Goal: Information Seeking & Learning: Compare options

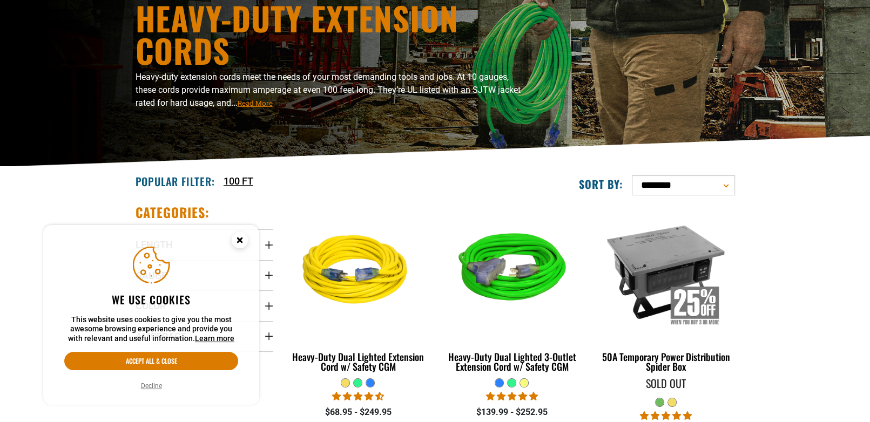
scroll to position [162, 0]
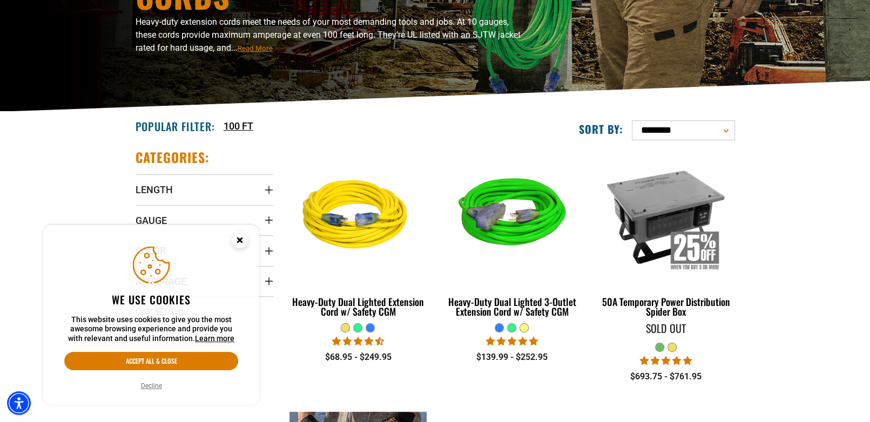
click at [147, 386] on button "Decline" at bounding box center [152, 386] width 28 height 11
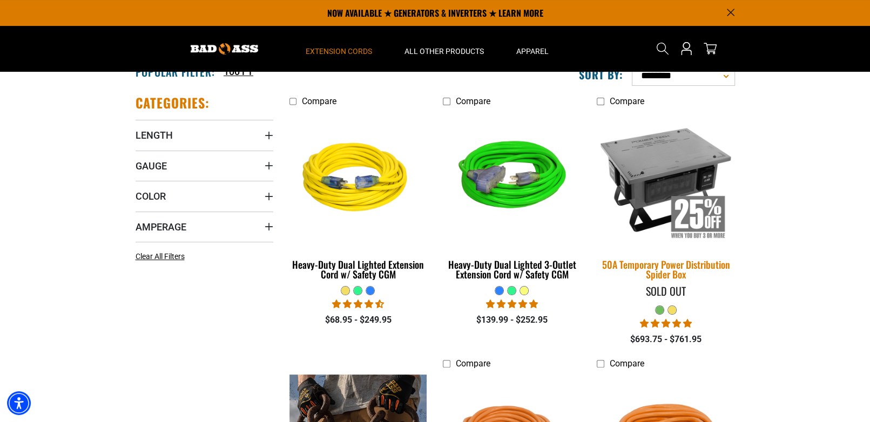
scroll to position [216, 0]
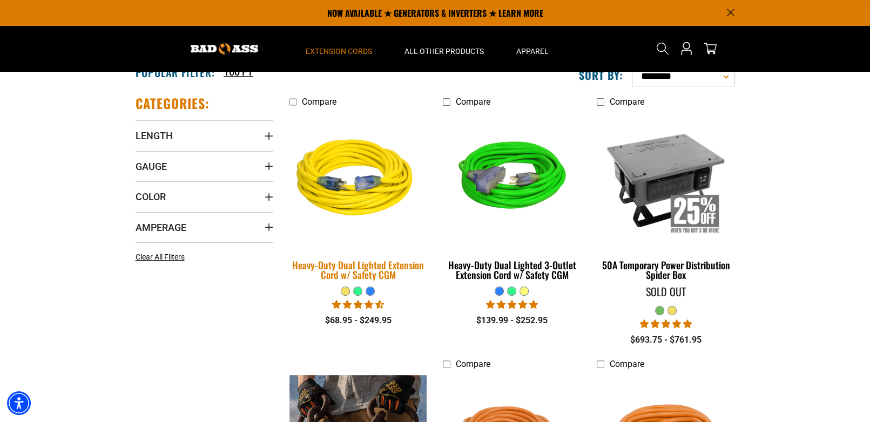
click at [343, 190] on img at bounding box center [358, 180] width 151 height 138
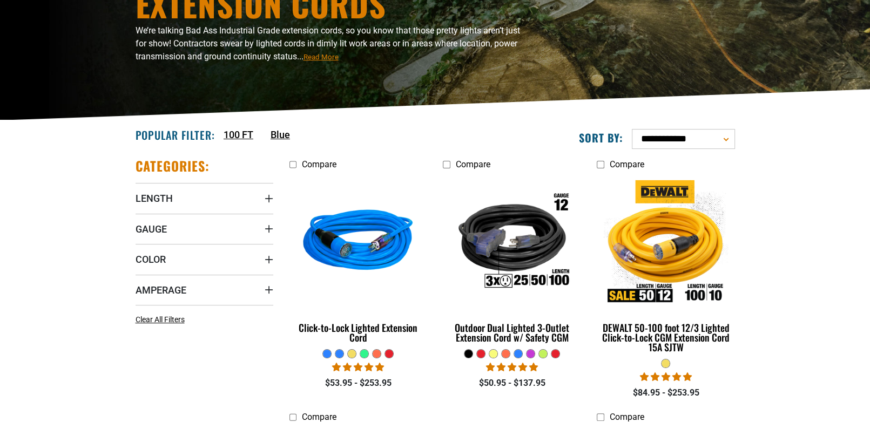
scroll to position [162, 0]
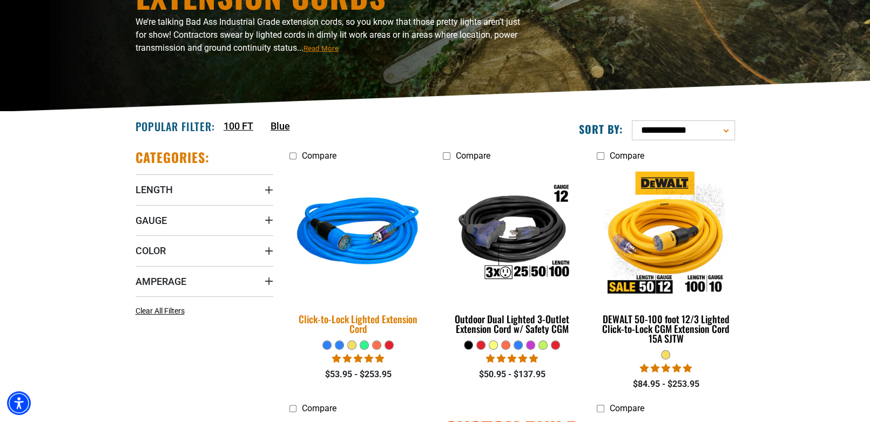
click at [367, 241] on img at bounding box center [358, 234] width 151 height 138
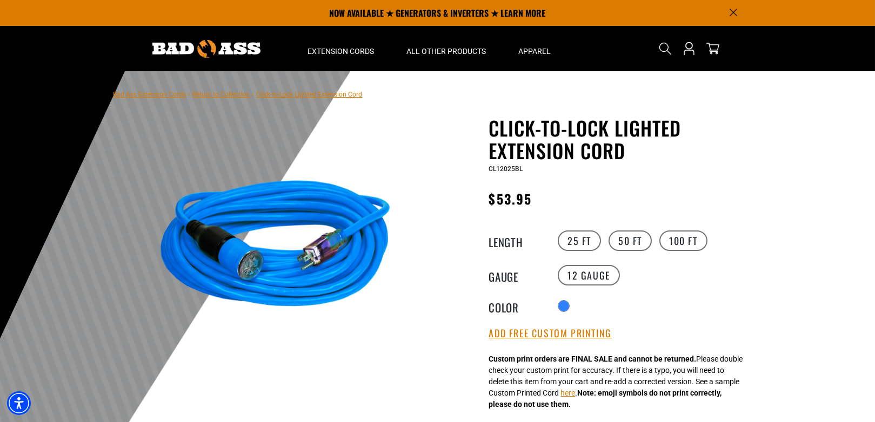
click at [332, 249] on img at bounding box center [275, 249] width 260 height 260
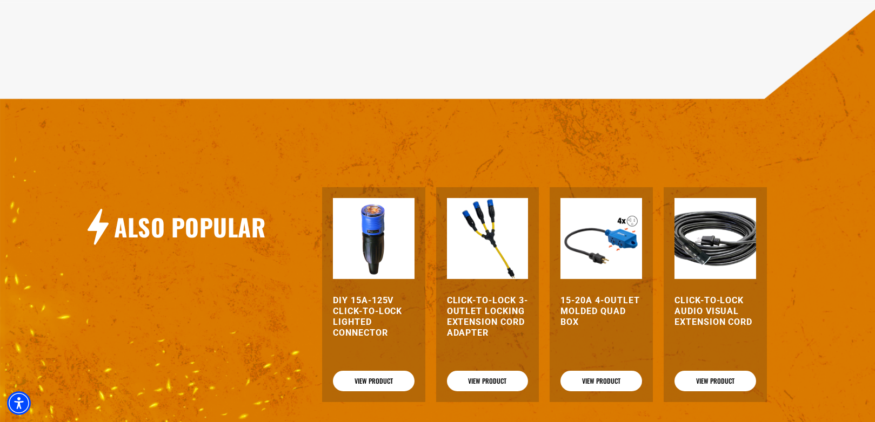
scroll to position [1351, 0]
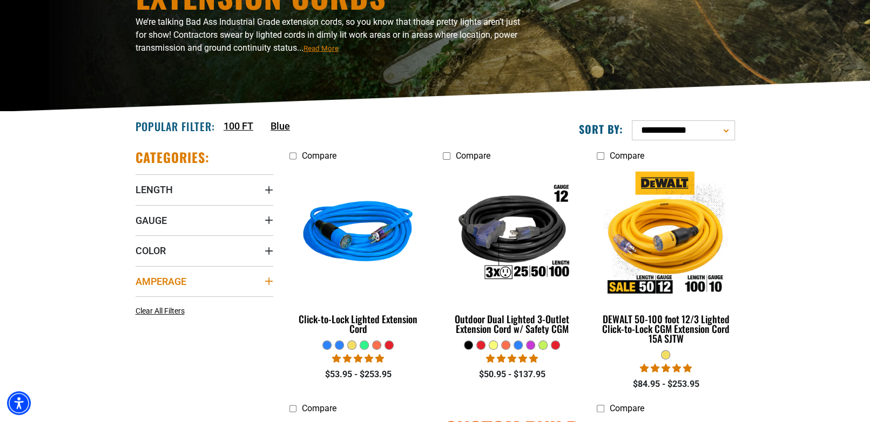
click at [270, 280] on icon "Amperage" at bounding box center [269, 281] width 9 height 9
click at [206, 307] on icon at bounding box center [208, 304] width 9 height 14
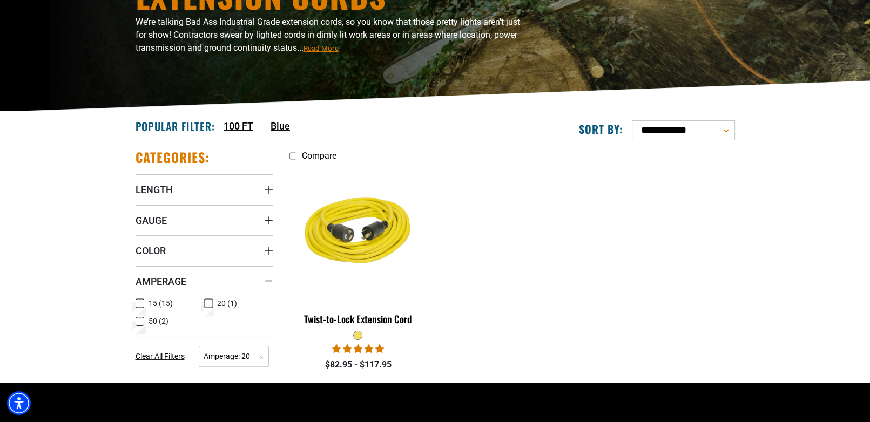
click at [209, 303] on icon at bounding box center [208, 304] width 5 height 3
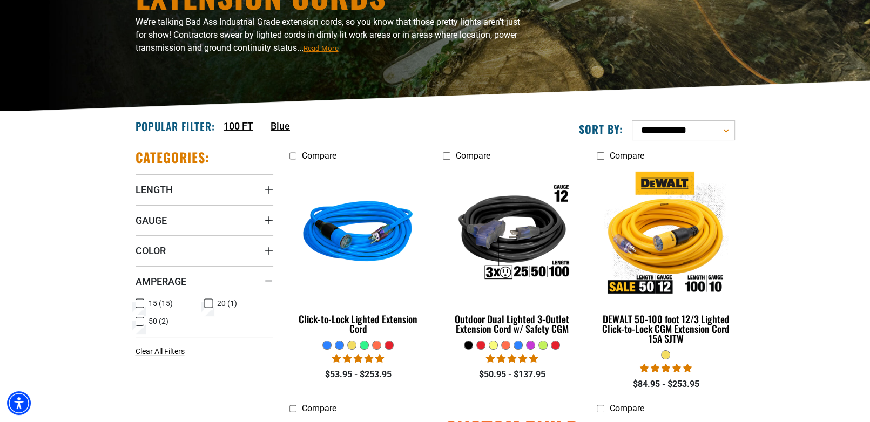
click at [143, 304] on icon at bounding box center [140, 304] width 9 height 14
click at [265, 189] on icon "Length" at bounding box center [269, 190] width 9 height 9
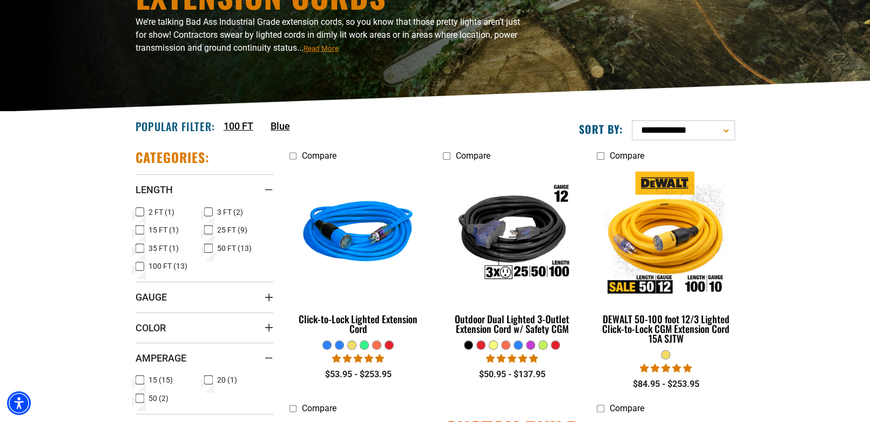
click at [208, 248] on icon at bounding box center [208, 248] width 9 height 14
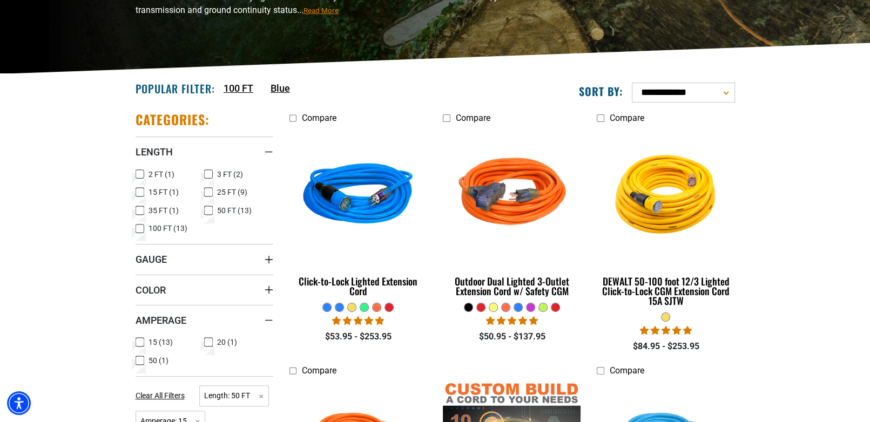
scroll to position [216, 0]
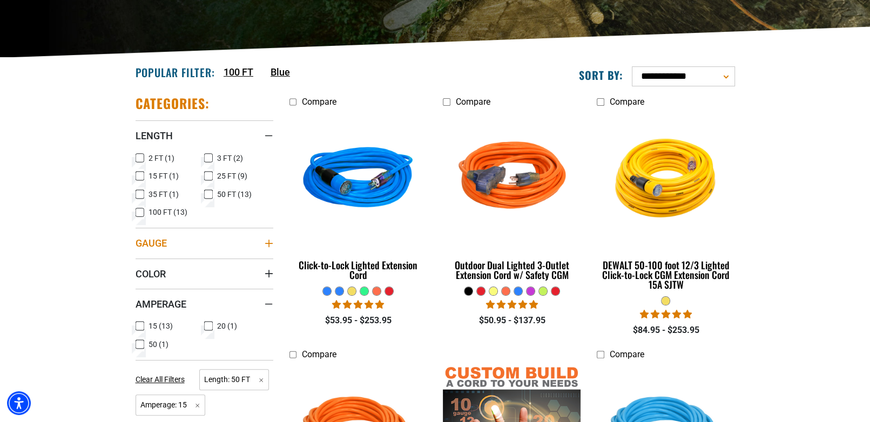
click at [227, 242] on summary "Gauge" at bounding box center [205, 243] width 138 height 30
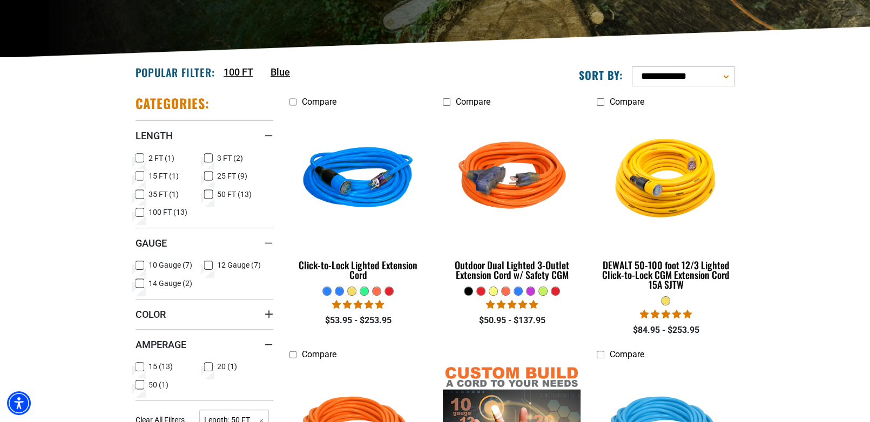
click at [141, 265] on icon at bounding box center [140, 266] width 9 height 14
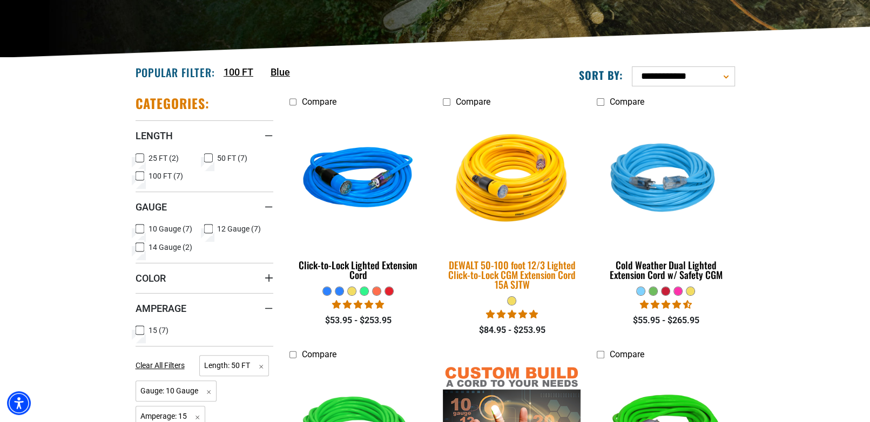
click at [502, 201] on img at bounding box center [512, 180] width 151 height 138
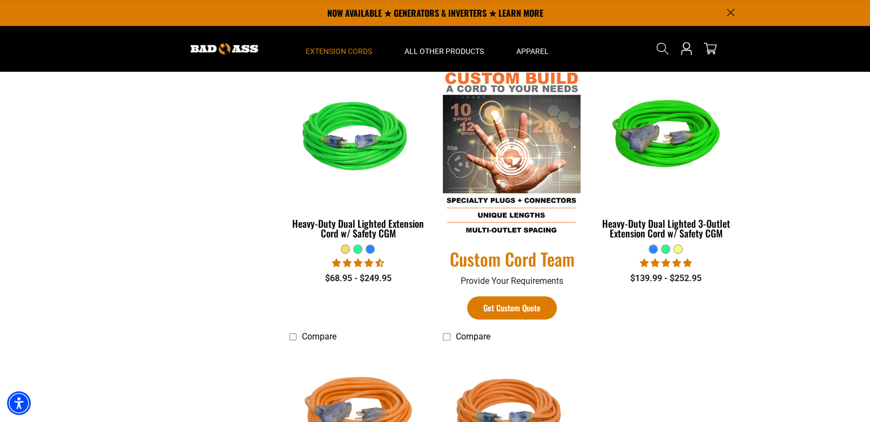
scroll to position [486, 0]
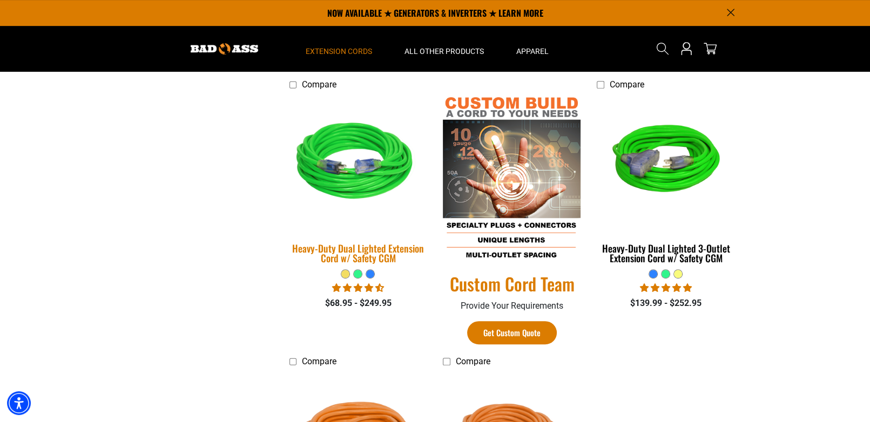
click at [368, 187] on img at bounding box center [358, 163] width 151 height 138
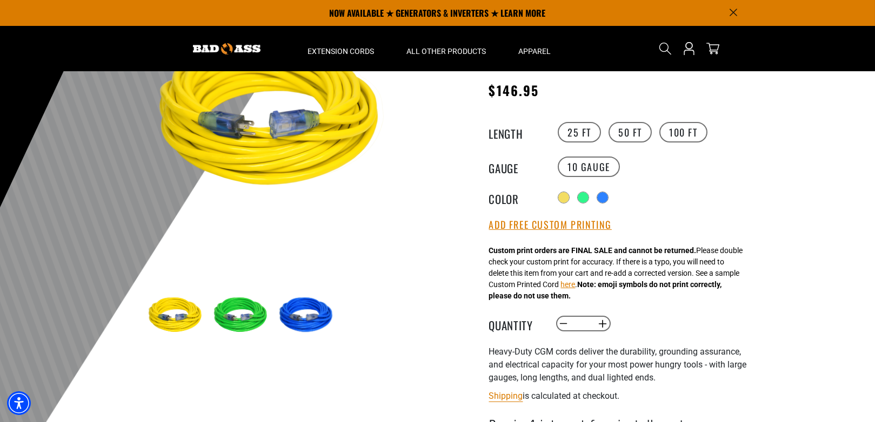
scroll to position [108, 0]
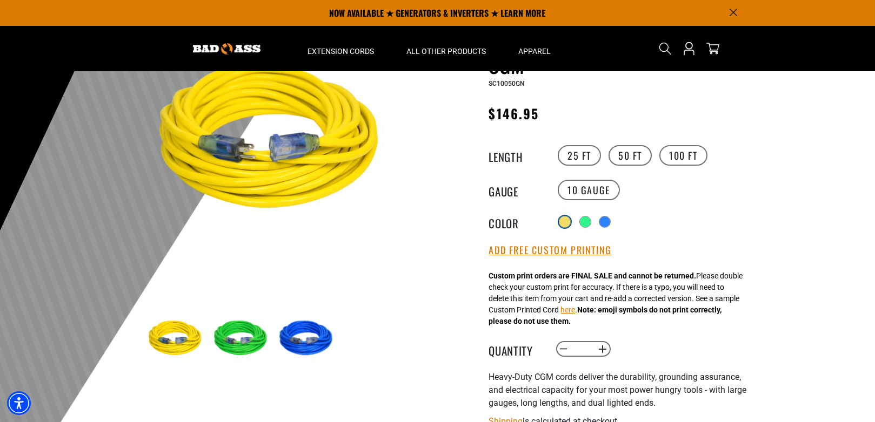
click at [562, 222] on div at bounding box center [564, 222] width 11 height 11
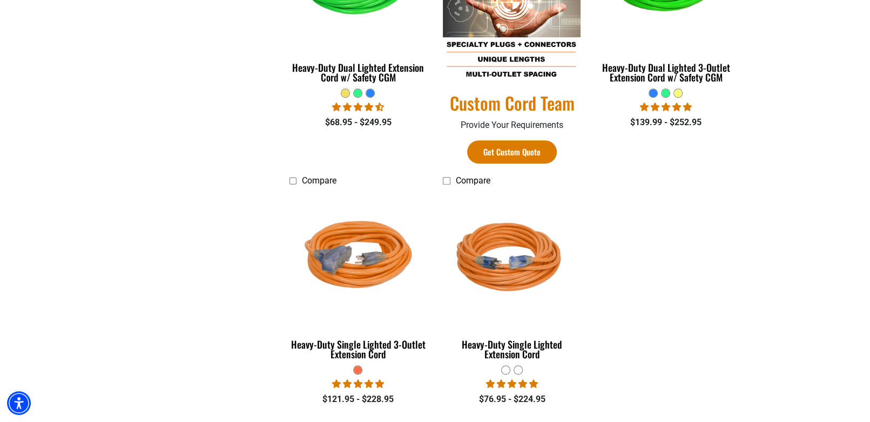
scroll to position [702, 0]
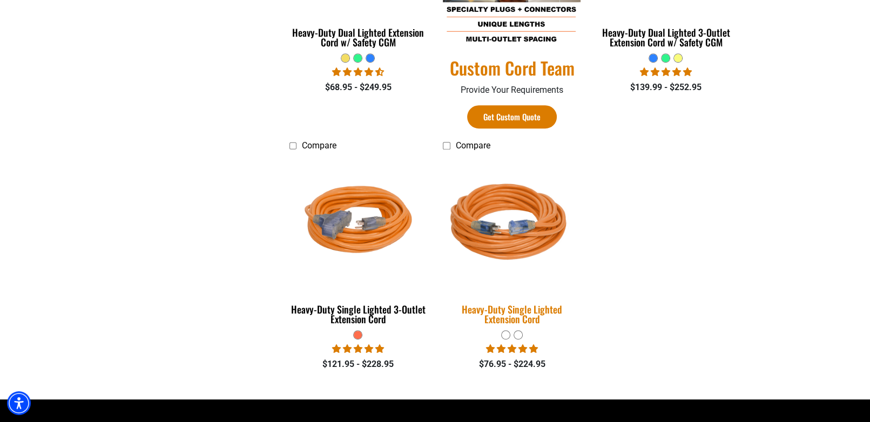
click at [498, 248] on img at bounding box center [512, 224] width 151 height 138
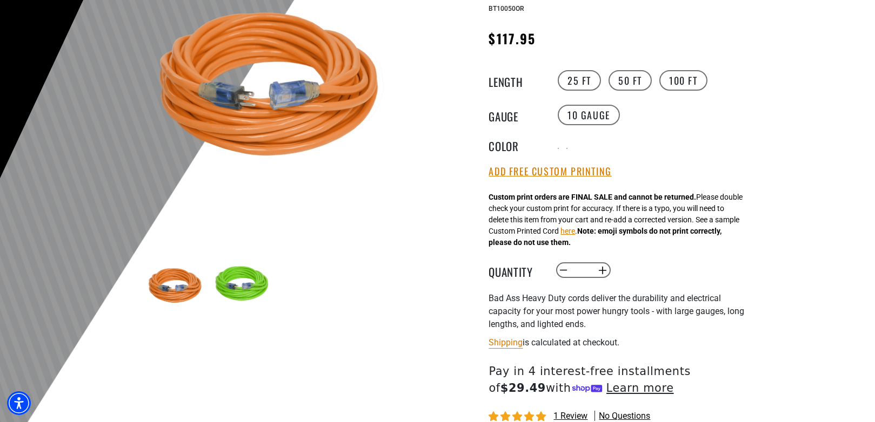
scroll to position [162, 0]
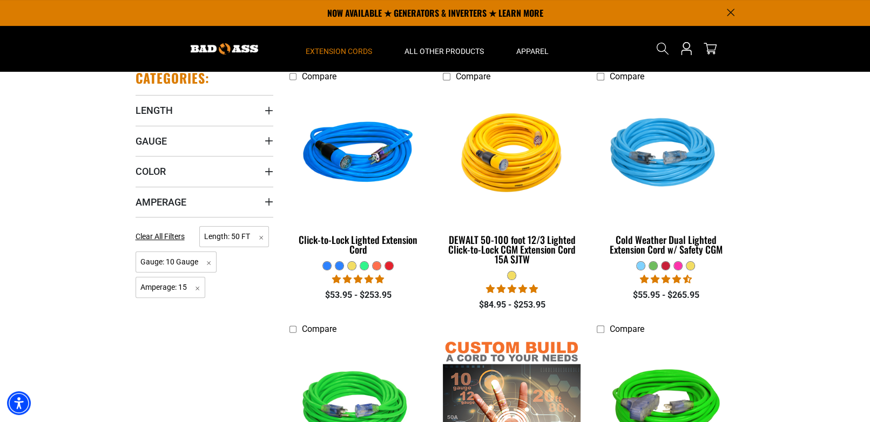
scroll to position [217, 0]
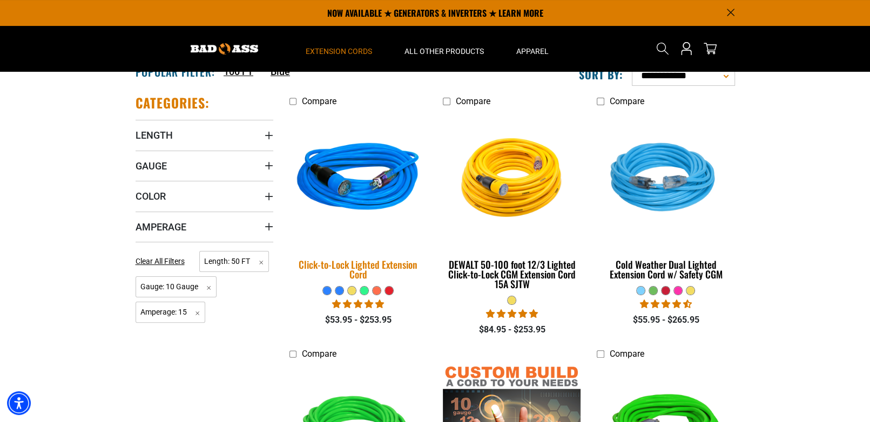
click at [375, 205] on img at bounding box center [358, 179] width 151 height 138
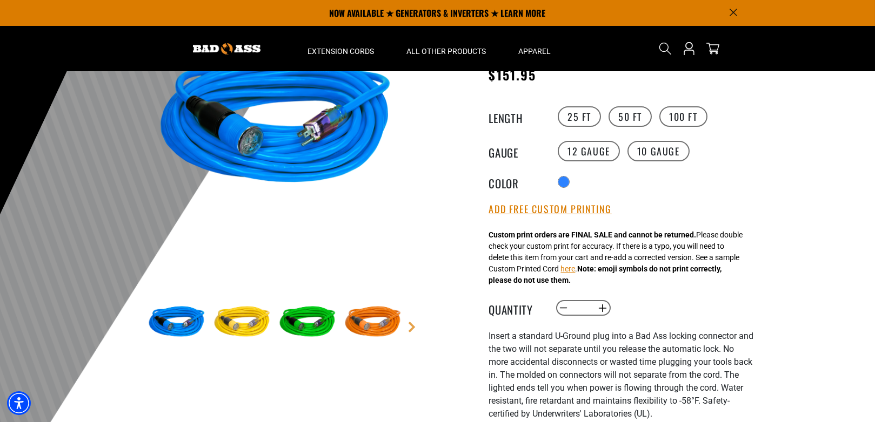
scroll to position [108, 0]
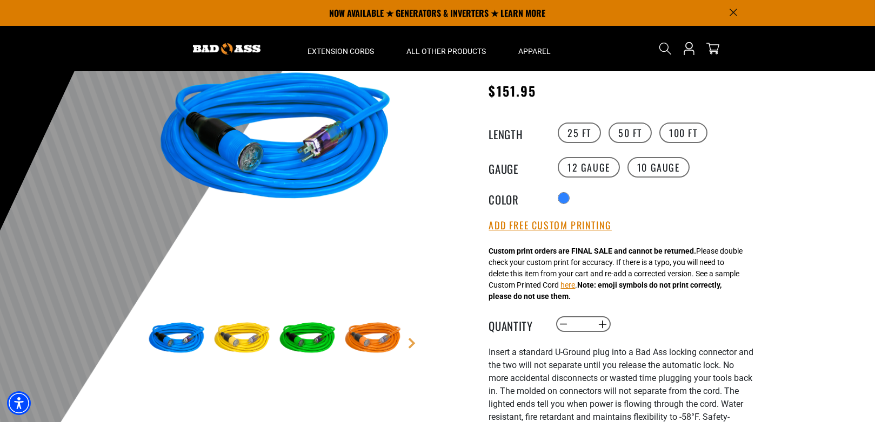
click at [381, 350] on img at bounding box center [372, 339] width 63 height 63
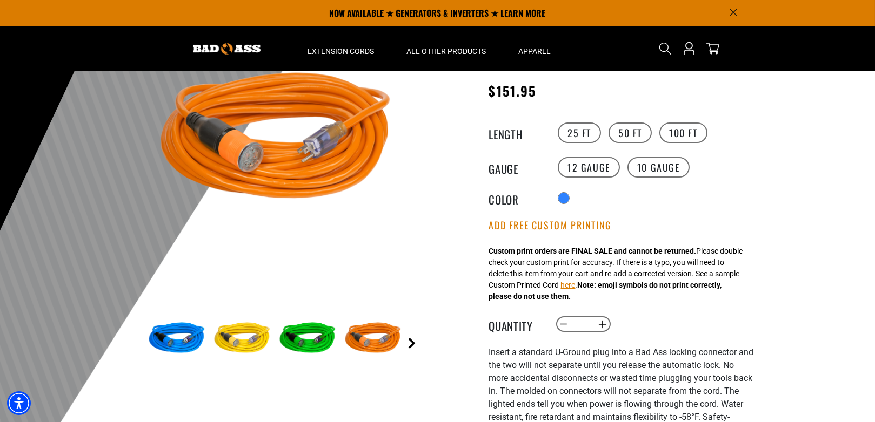
click at [408, 345] on link "Next" at bounding box center [411, 343] width 11 height 11
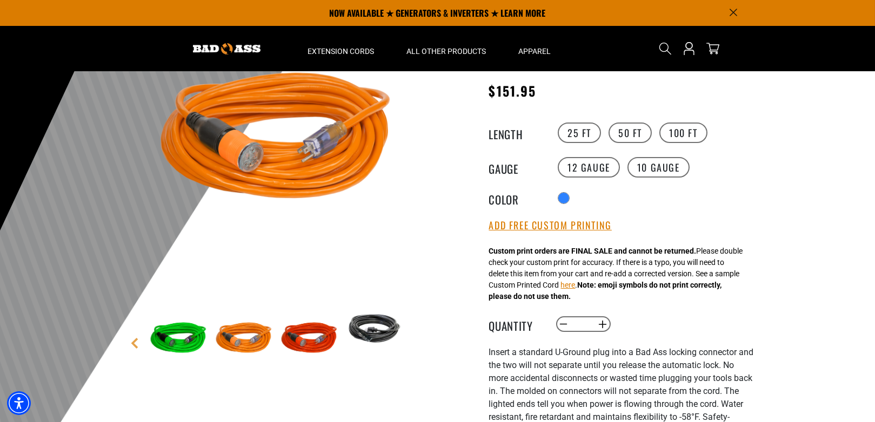
click at [311, 347] on img at bounding box center [309, 339] width 63 height 63
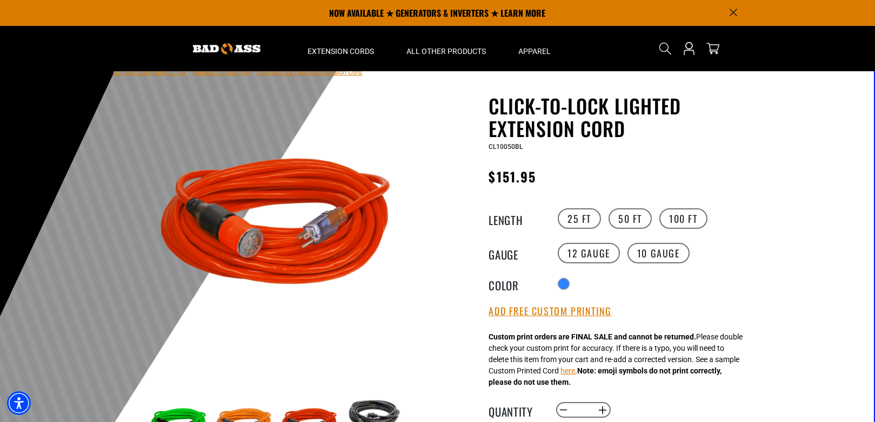
scroll to position [0, 0]
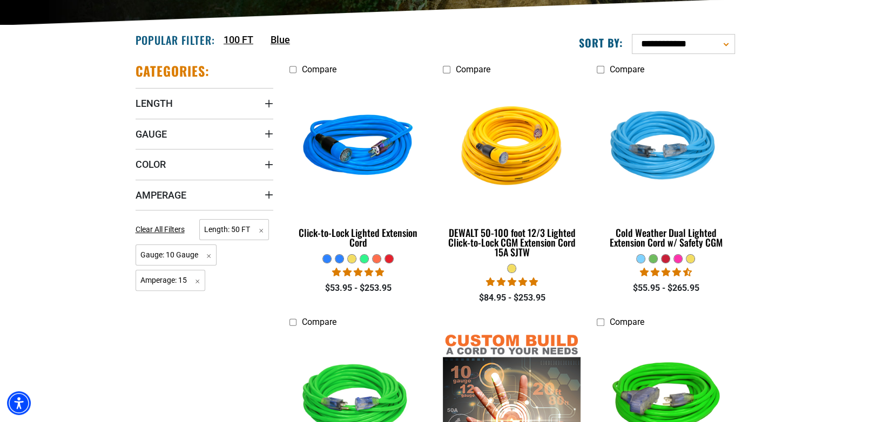
scroll to position [271, 0]
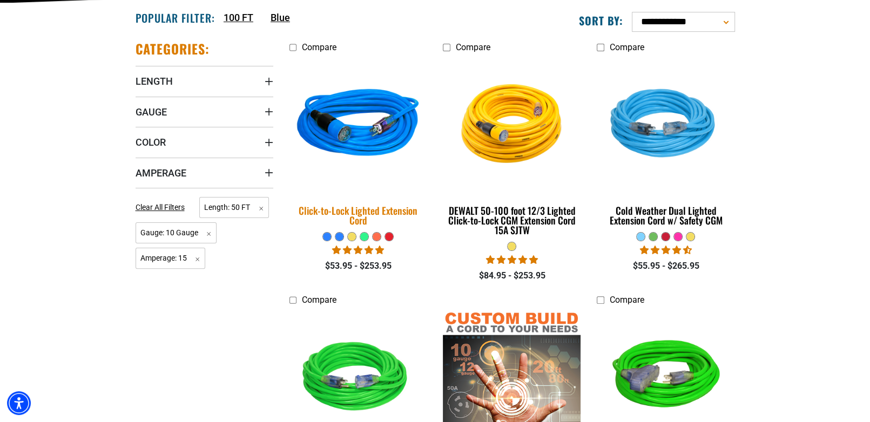
click at [393, 209] on div "Click-to-Lock Lighted Extension Cord" at bounding box center [359, 215] width 138 height 19
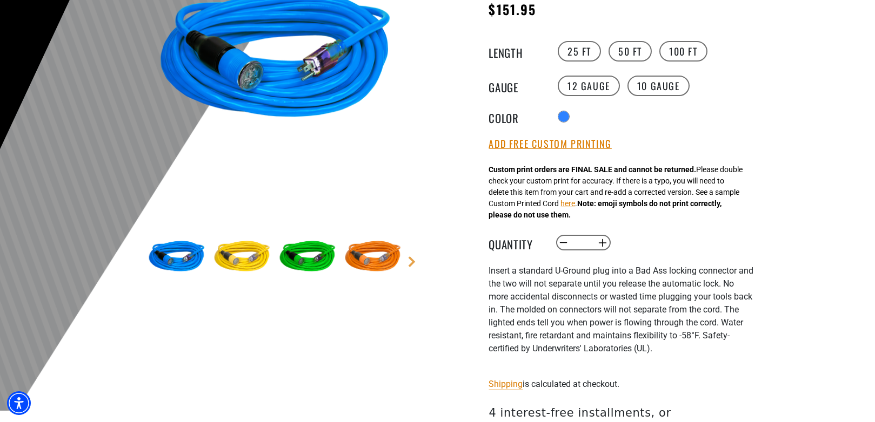
scroll to position [216, 0]
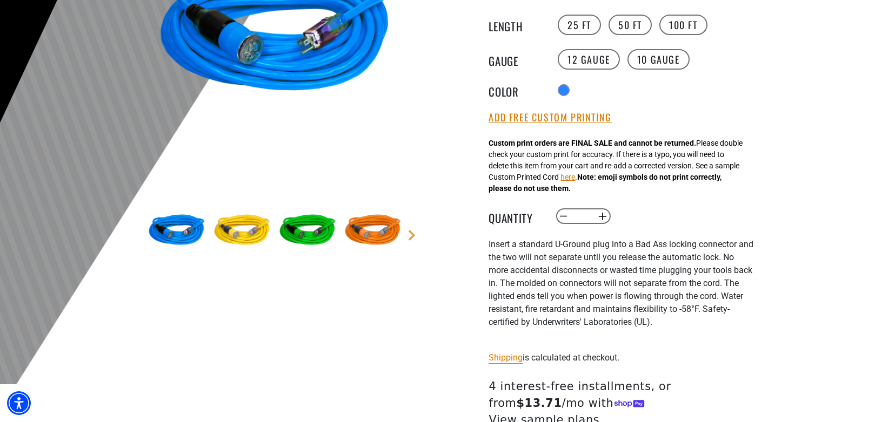
click at [382, 237] on img at bounding box center [372, 231] width 63 height 63
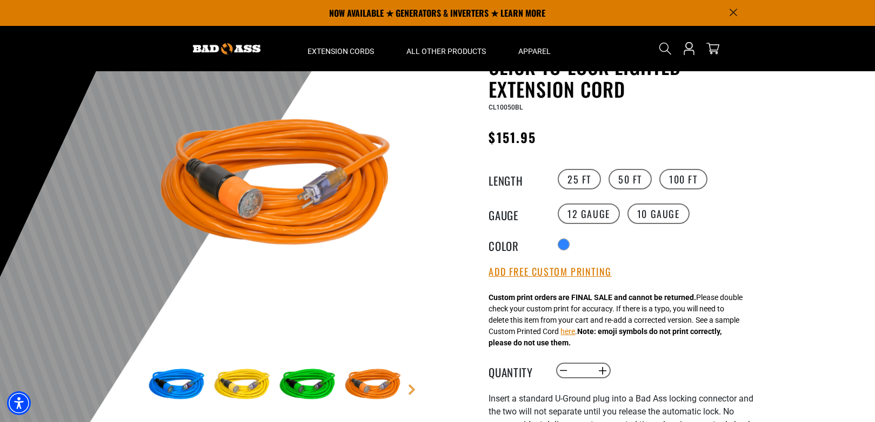
scroll to position [54, 0]
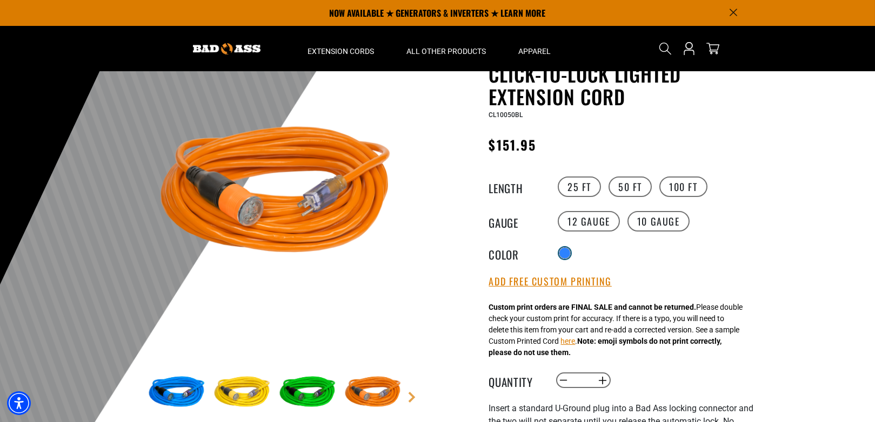
click at [562, 256] on div at bounding box center [564, 253] width 11 height 11
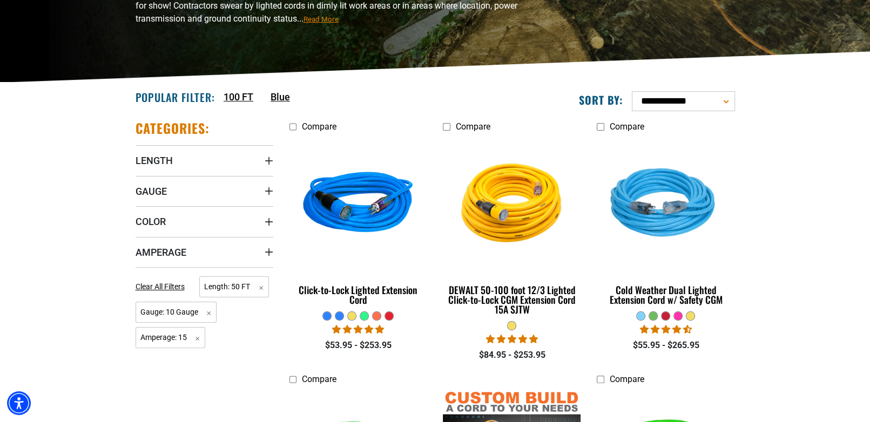
scroll to position [217, 0]
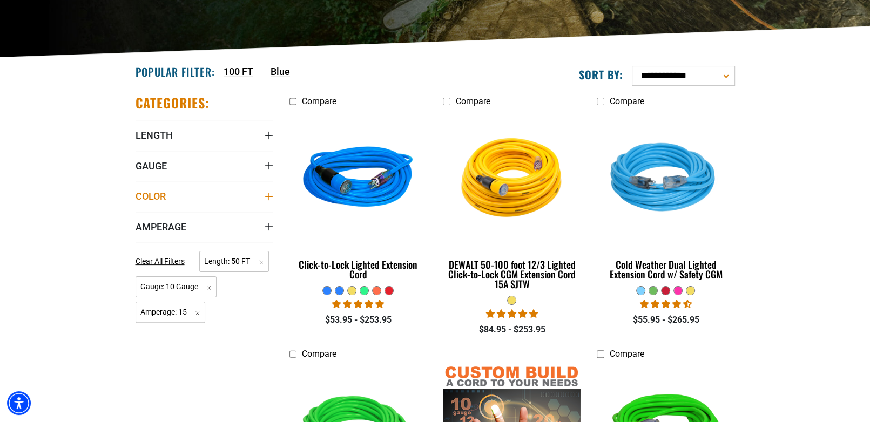
click at [262, 196] on summary "Color" at bounding box center [205, 196] width 138 height 30
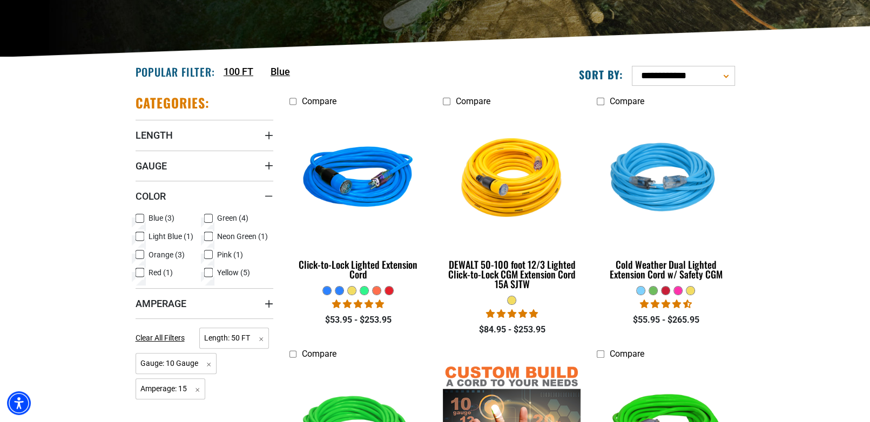
click at [143, 269] on icon at bounding box center [140, 273] width 9 height 14
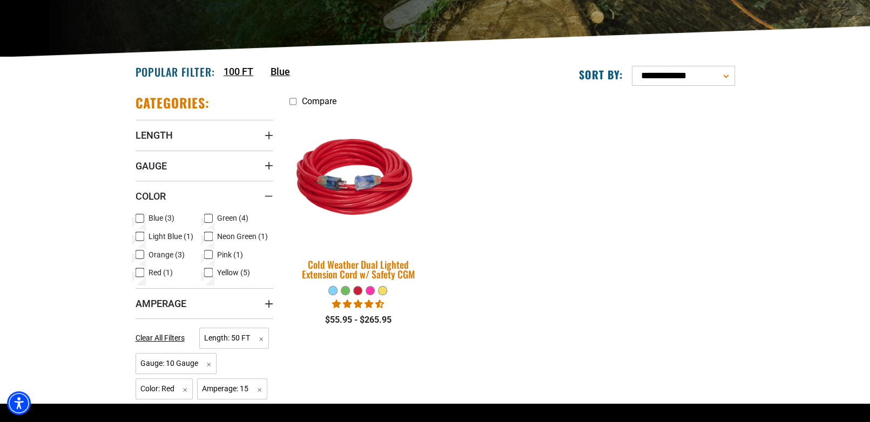
click at [380, 192] on img at bounding box center [358, 179] width 151 height 138
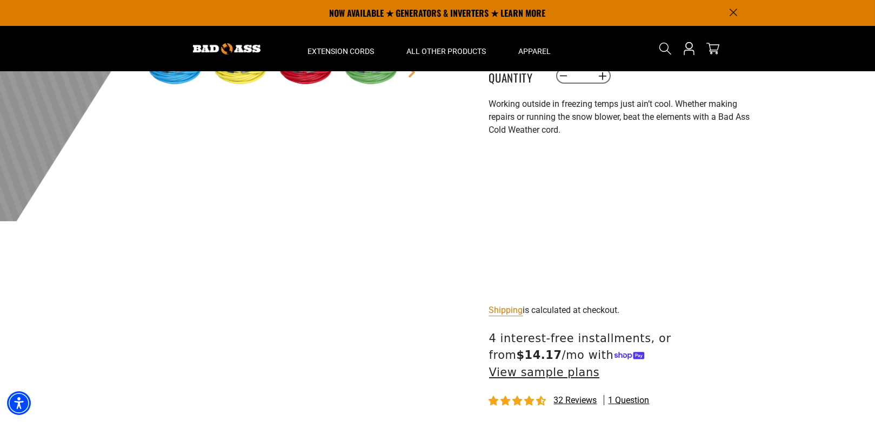
scroll to position [378, 0]
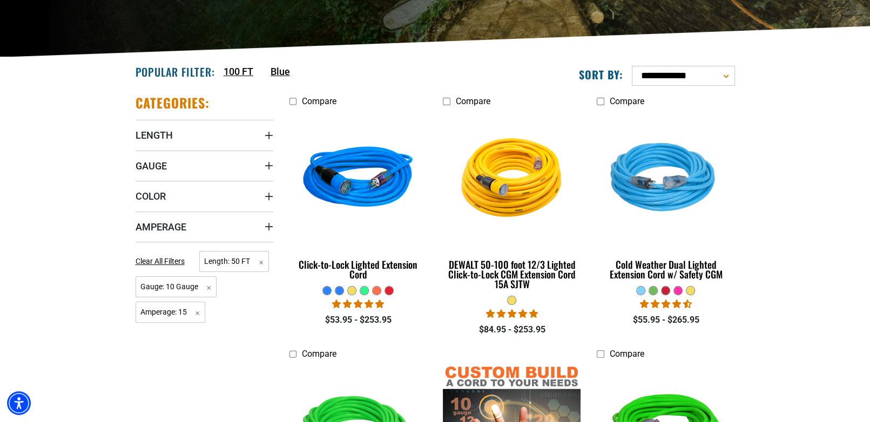
scroll to position [216, 0]
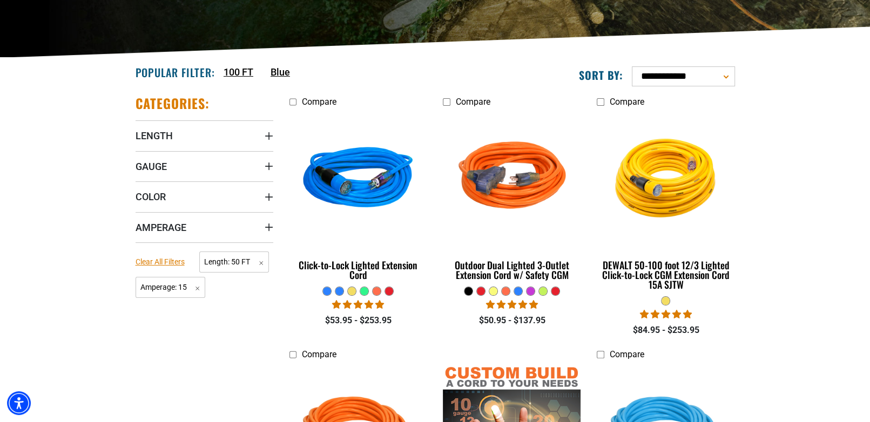
click at [156, 262] on span "Clear All Filters" at bounding box center [160, 262] width 49 height 9
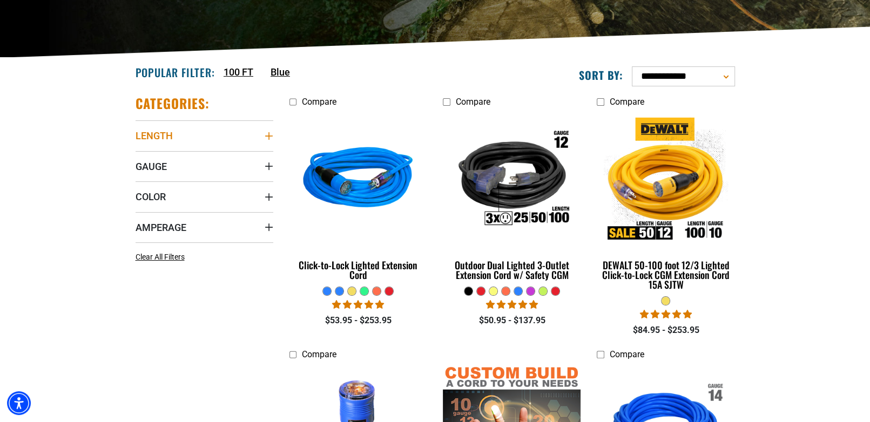
click at [269, 136] on icon "Length" at bounding box center [269, 136] width 8 height 8
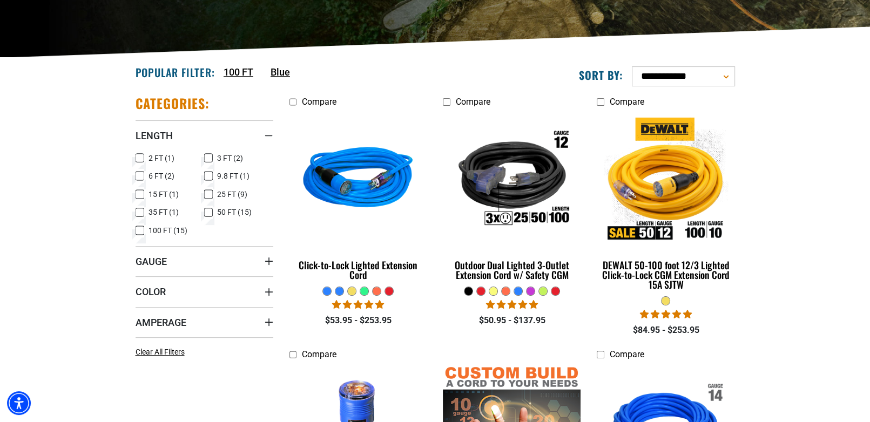
click at [206, 212] on icon at bounding box center [208, 213] width 9 height 14
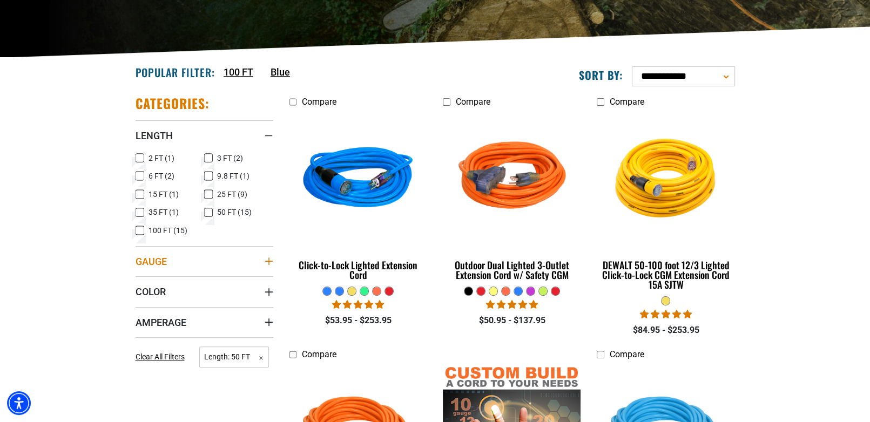
click at [219, 262] on summary "Gauge" at bounding box center [205, 261] width 138 height 30
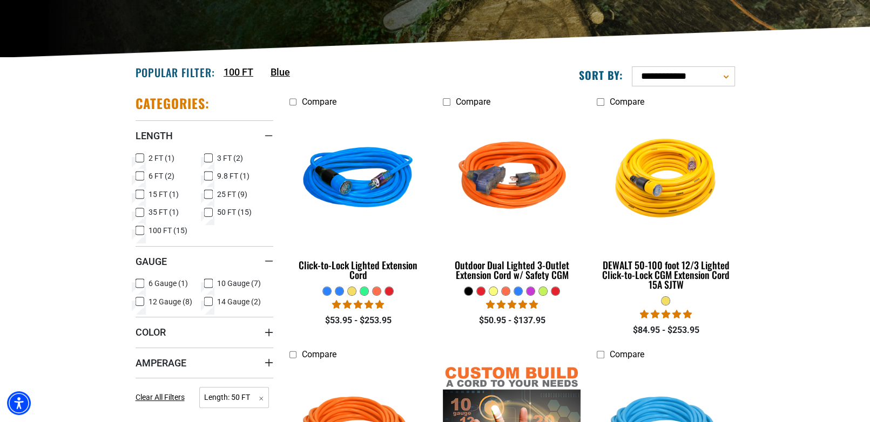
click at [210, 281] on icon at bounding box center [208, 284] width 9 height 14
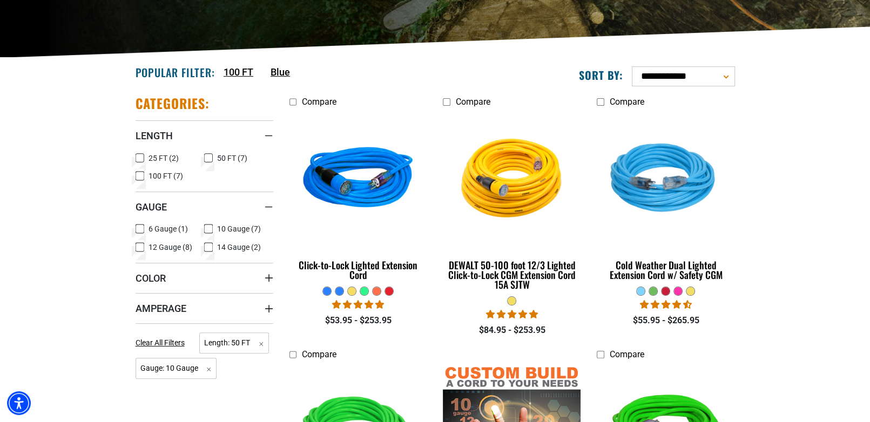
click at [205, 333] on span "Length: 50 FT Remove filter" at bounding box center [234, 343] width 70 height 21
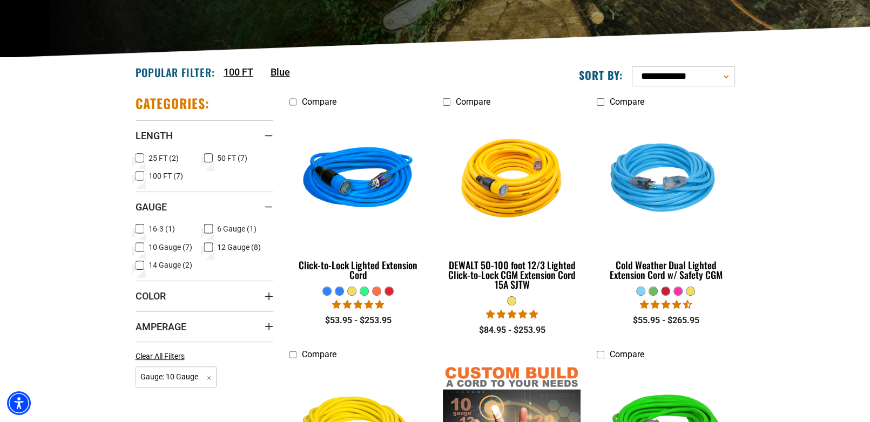
click at [206, 159] on icon at bounding box center [208, 158] width 9 height 14
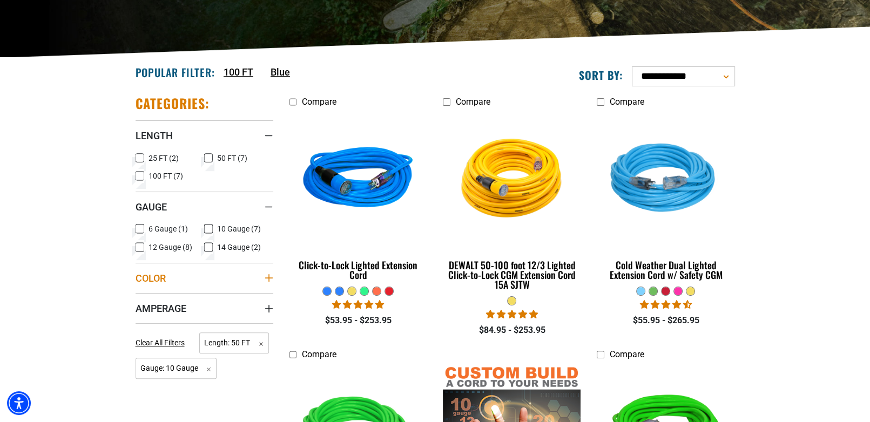
click at [154, 275] on span "Color" at bounding box center [151, 278] width 30 height 12
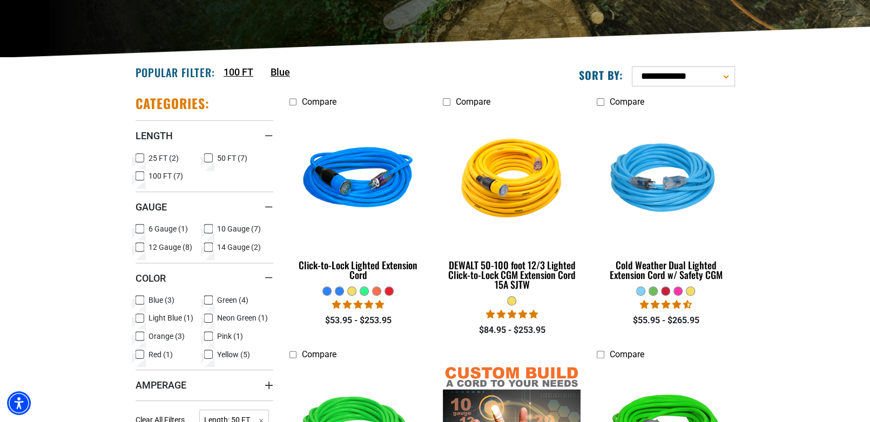
click at [150, 352] on span "Red (1)" at bounding box center [161, 355] width 24 height 8
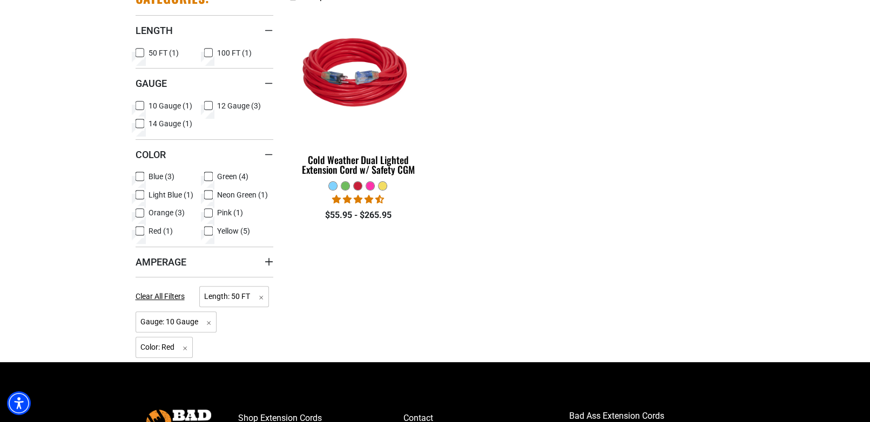
scroll to position [324, 0]
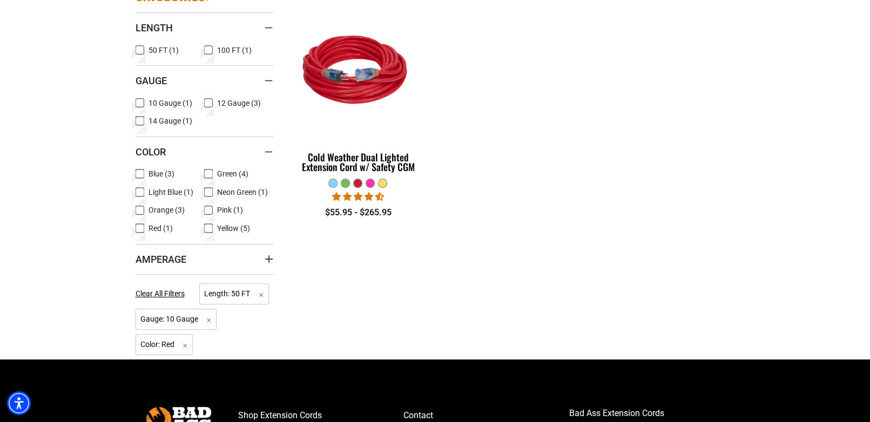
click at [137, 229] on icon at bounding box center [140, 229] width 6 height 6
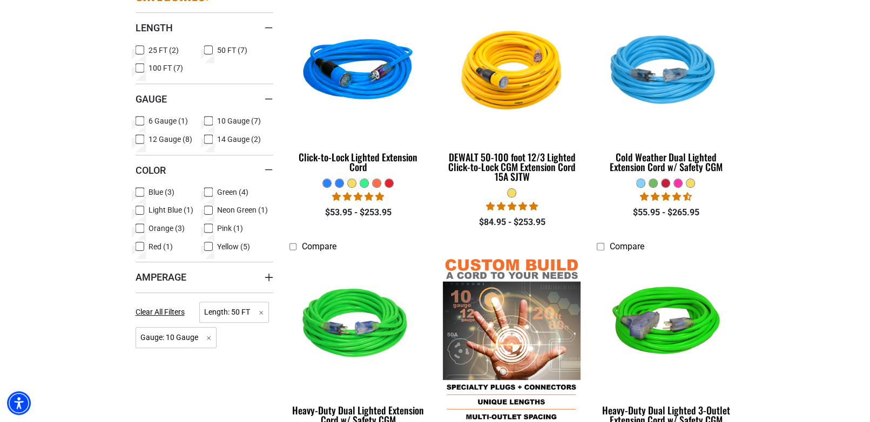
click at [138, 230] on icon at bounding box center [140, 229] width 9 height 14
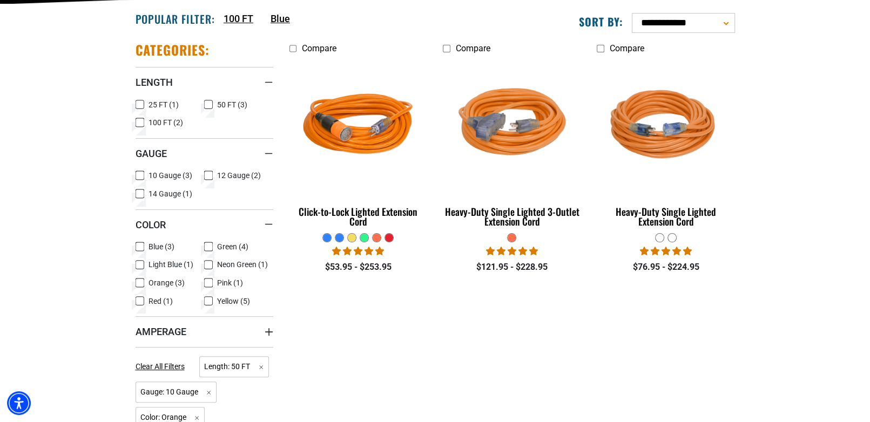
scroll to position [270, 0]
click at [213, 283] on label "Pink (1) Pink (1 product)" at bounding box center [238, 283] width 69 height 14
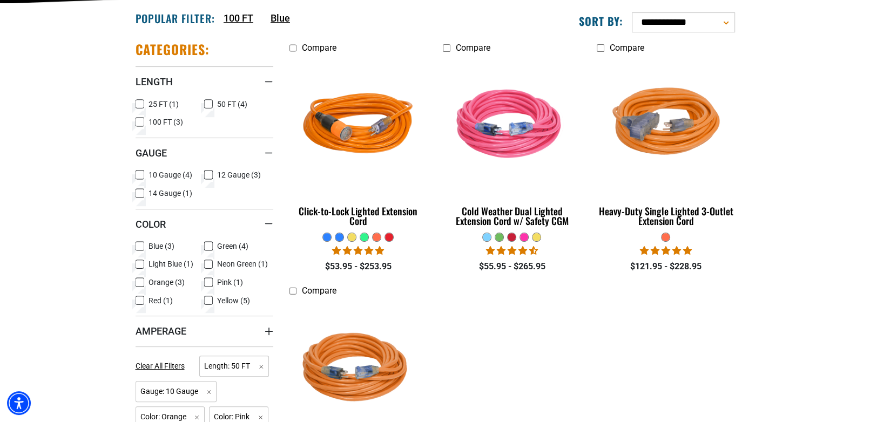
click at [207, 280] on icon at bounding box center [208, 283] width 6 height 6
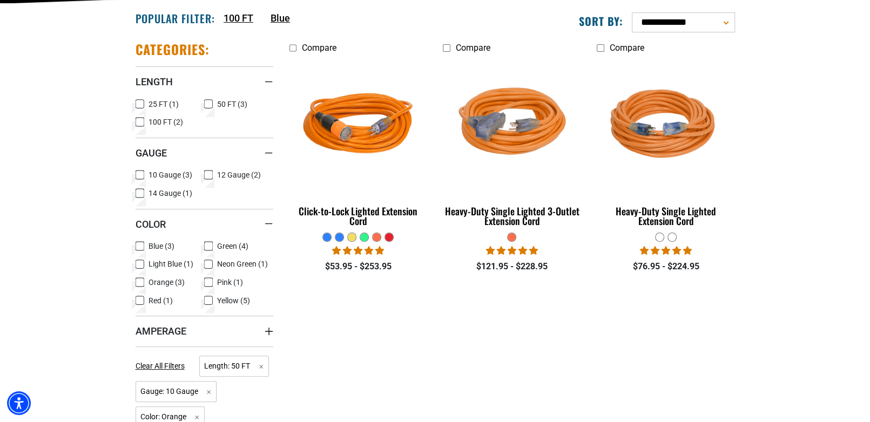
click at [214, 245] on label "Green (4) Green (4 products)" at bounding box center [238, 246] width 69 height 14
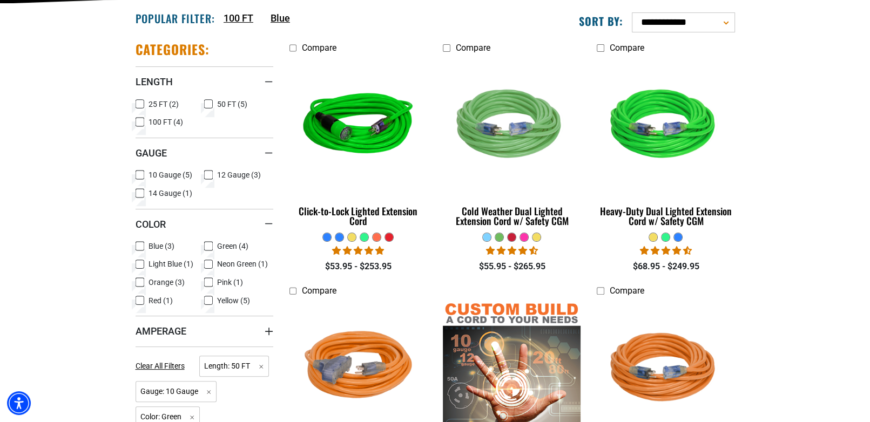
click at [214, 245] on label "Green (4) Green (4 products)" at bounding box center [238, 246] width 69 height 14
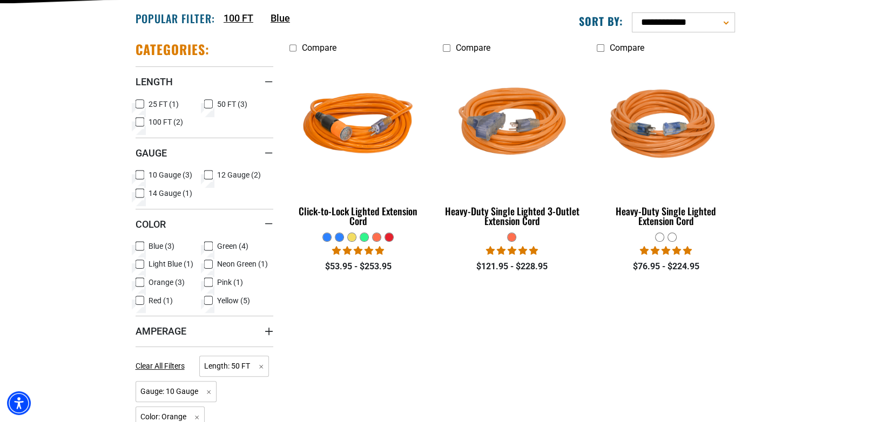
click at [207, 299] on icon at bounding box center [208, 301] width 9 height 14
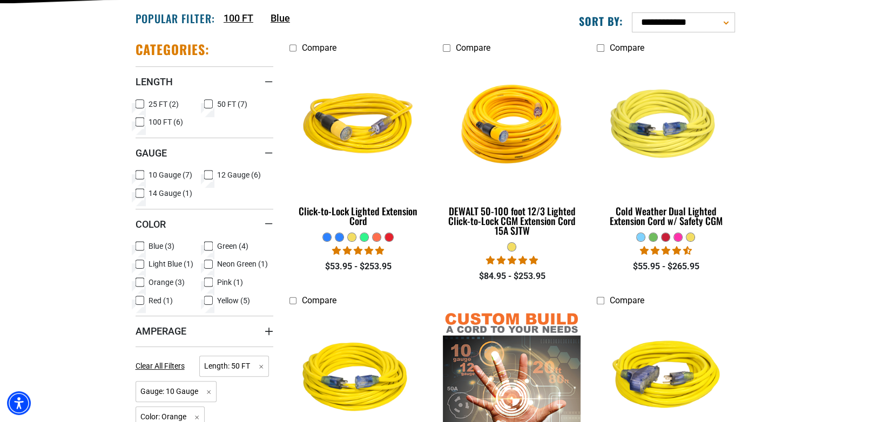
click at [207, 299] on icon at bounding box center [208, 301] width 6 height 6
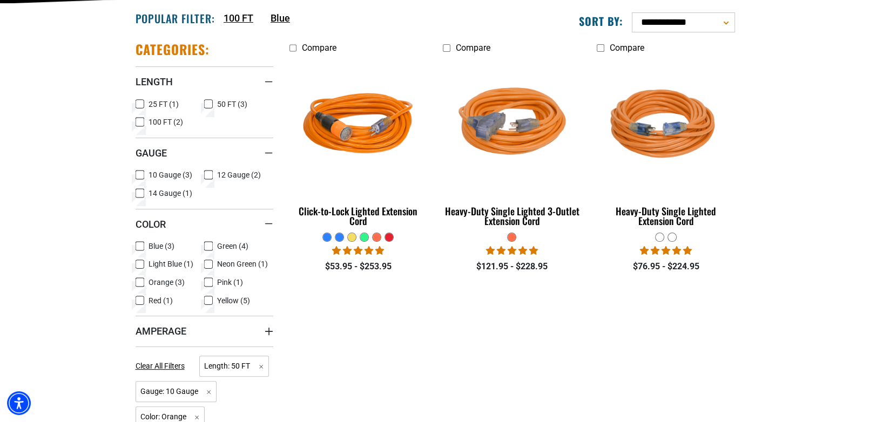
click at [143, 244] on icon at bounding box center [140, 246] width 9 height 14
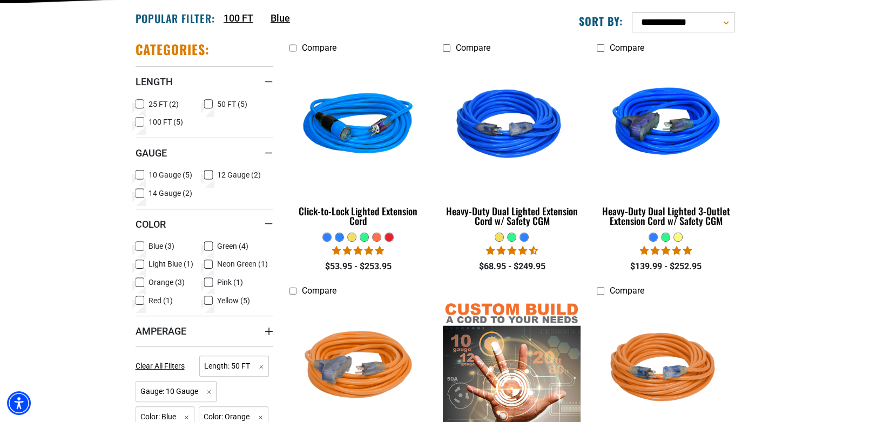
click at [143, 244] on rect at bounding box center [140, 246] width 9 height 9
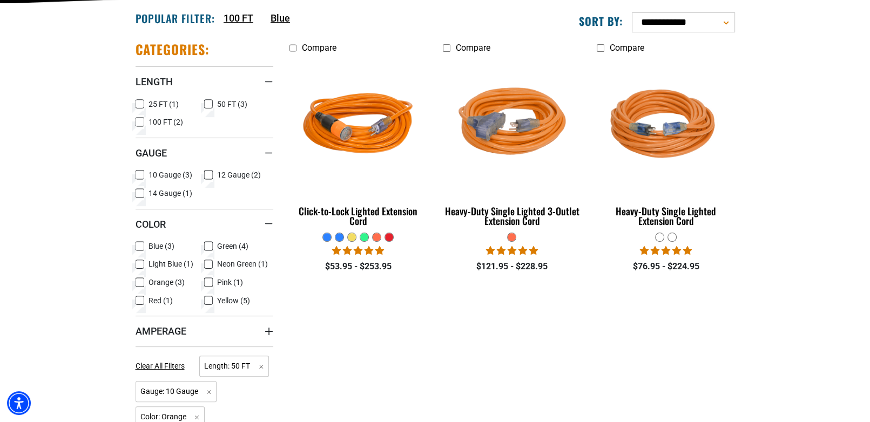
click at [204, 265] on icon at bounding box center [208, 265] width 9 height 14
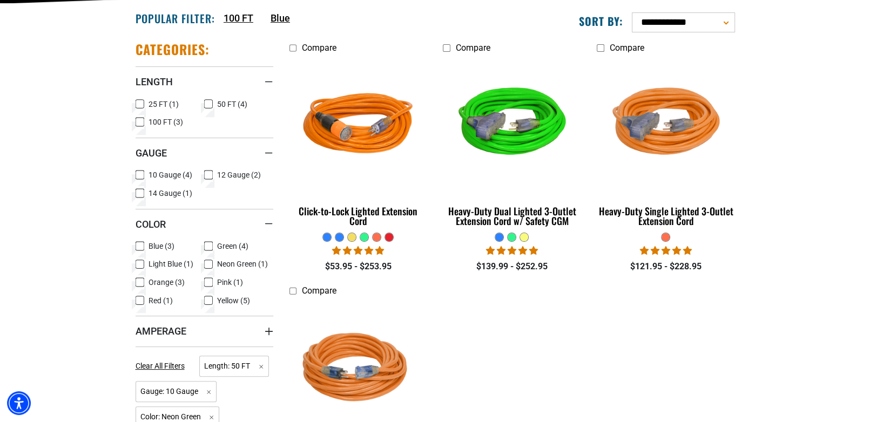
click at [204, 265] on rect at bounding box center [208, 264] width 9 height 9
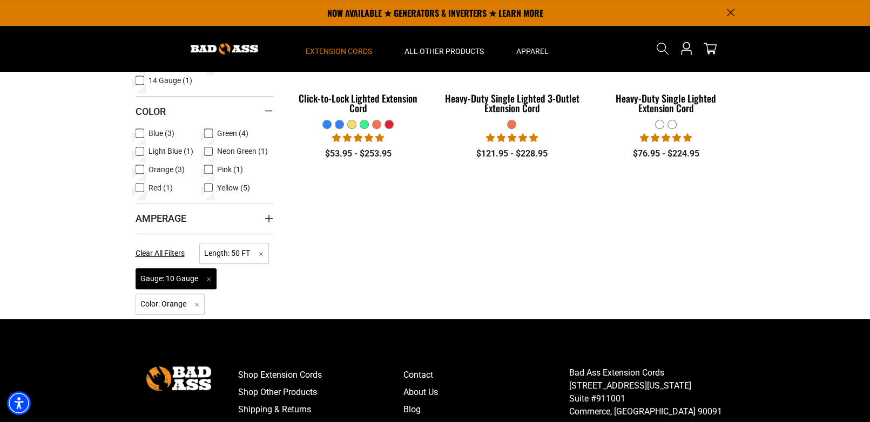
scroll to position [378, 0]
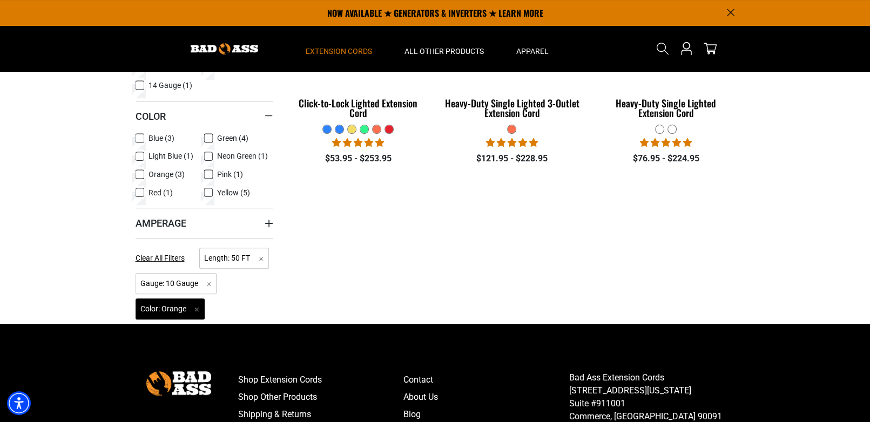
click at [196, 308] on span "Color: Orange Remove filter" at bounding box center [171, 309] width 70 height 21
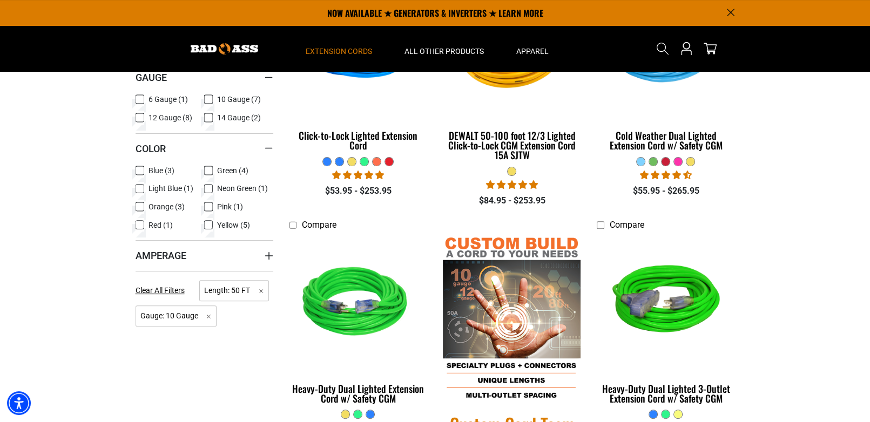
scroll to position [270, 0]
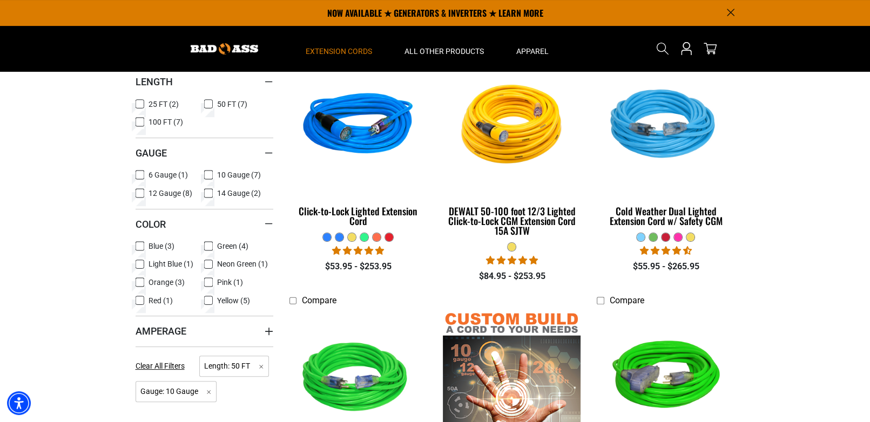
click at [206, 243] on icon at bounding box center [208, 246] width 9 height 14
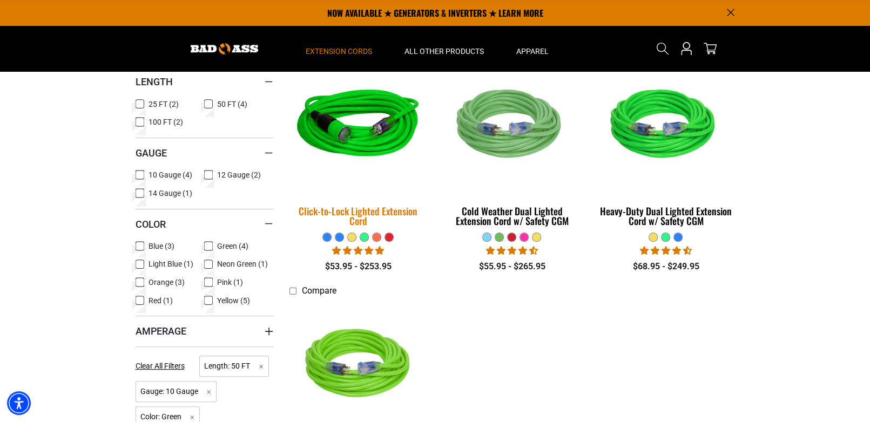
click at [347, 152] on img at bounding box center [358, 126] width 151 height 138
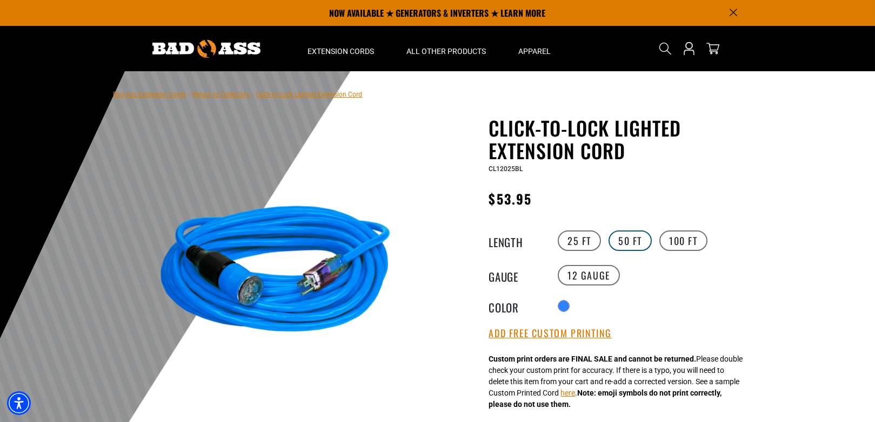
click at [626, 246] on label "50 FT" at bounding box center [629, 241] width 43 height 21
click at [647, 277] on label "10 Gauge" at bounding box center [658, 275] width 62 height 21
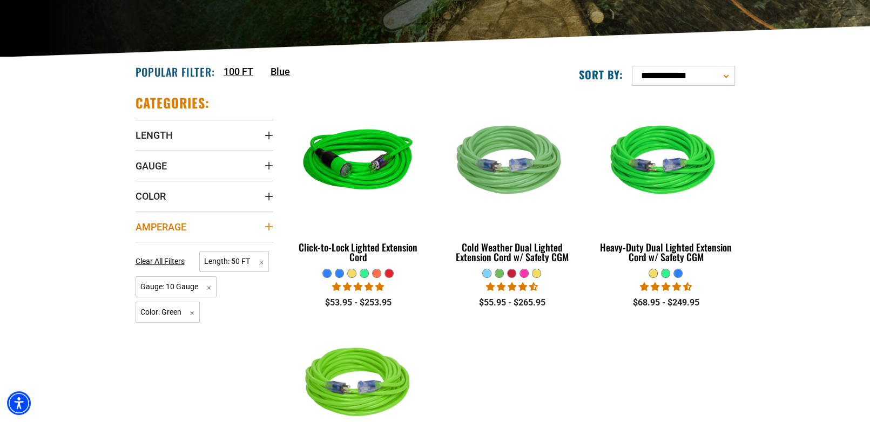
scroll to position [270, 0]
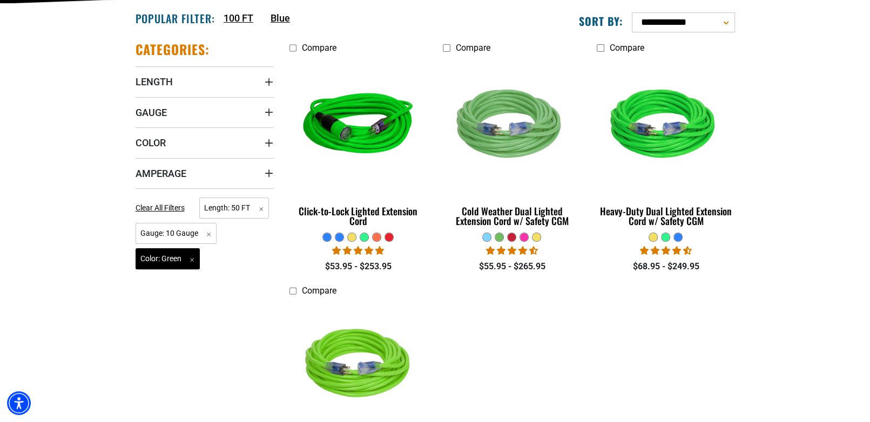
click at [194, 258] on span "Color: Green Remove filter" at bounding box center [168, 259] width 65 height 21
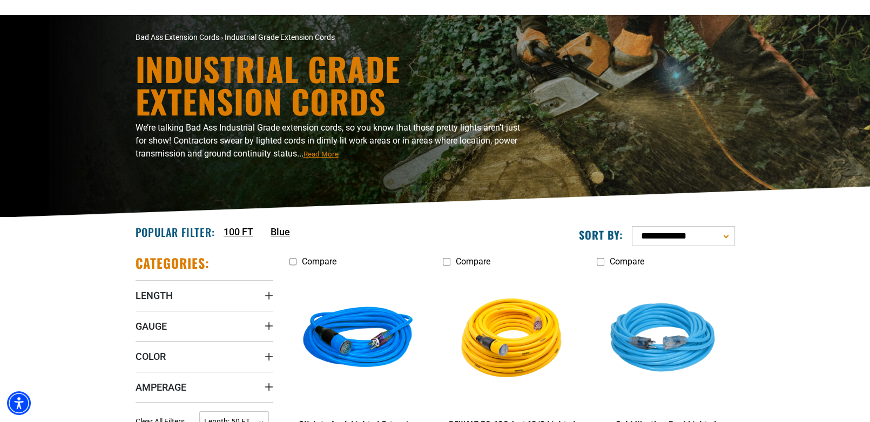
scroll to position [162, 0]
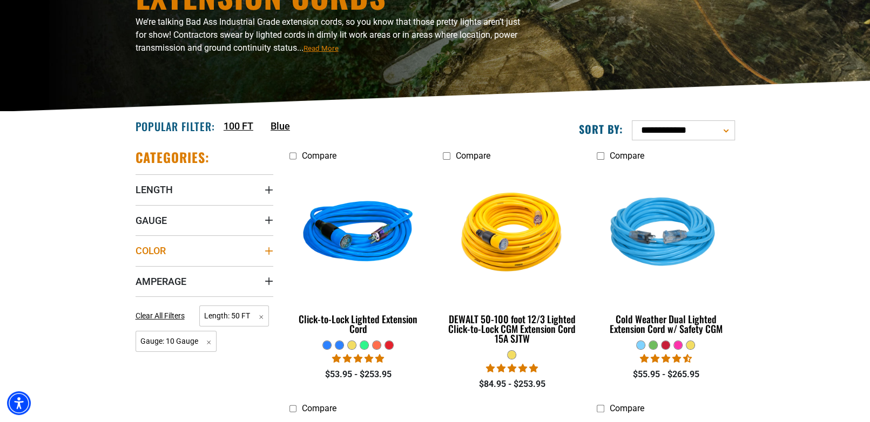
click at [226, 256] on summary "Color" at bounding box center [205, 251] width 138 height 30
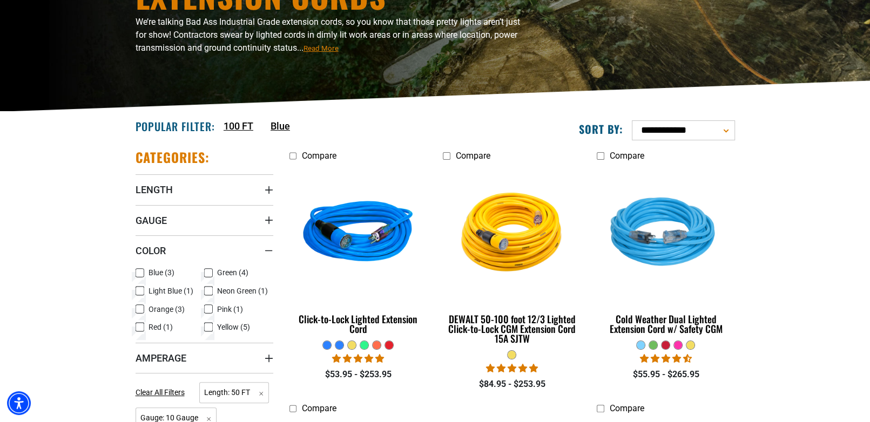
click at [144, 273] on label "Blue (3) Blue (3 products)" at bounding box center [170, 273] width 69 height 14
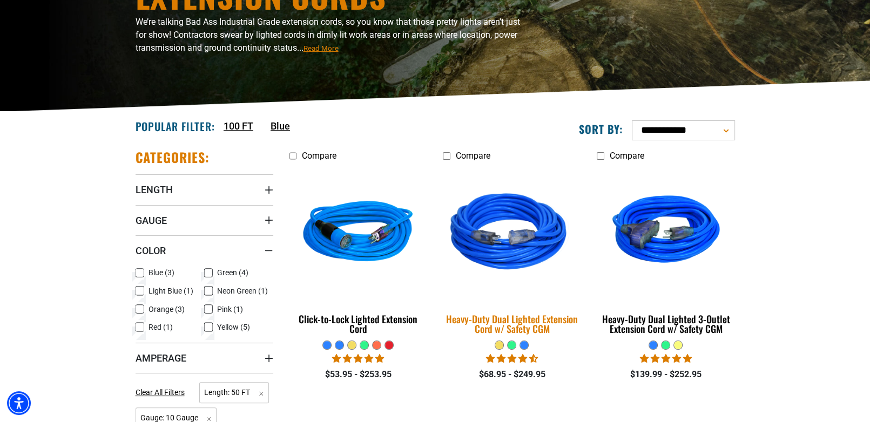
click at [484, 244] on img at bounding box center [512, 234] width 151 height 138
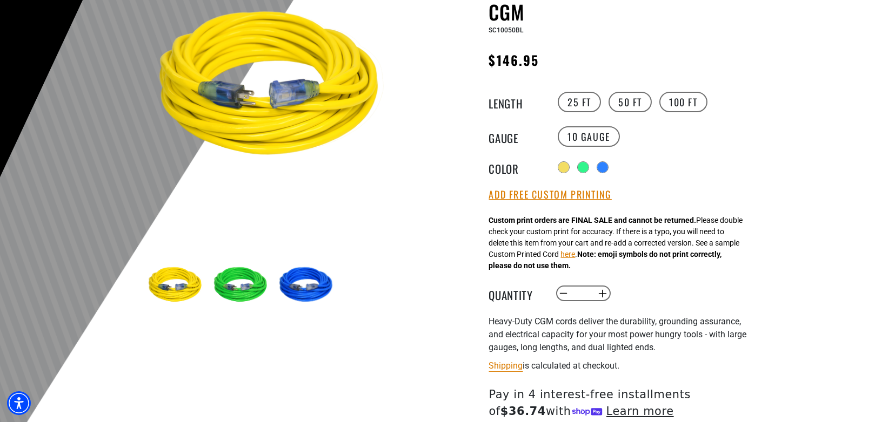
scroll to position [162, 0]
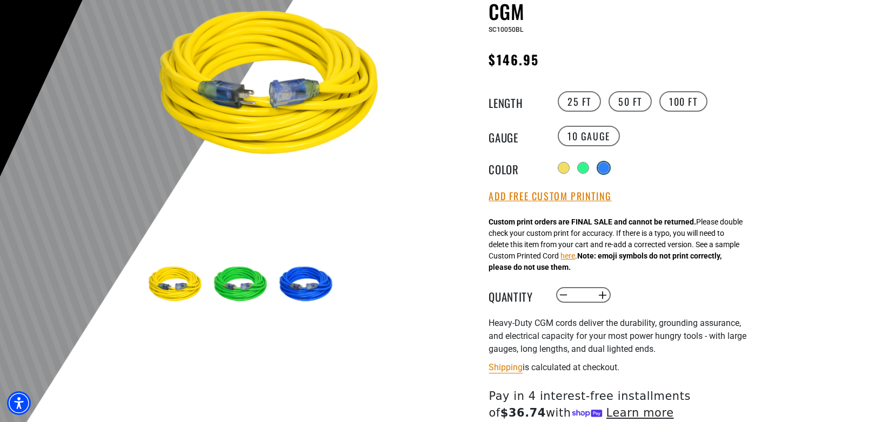
click at [602, 164] on div at bounding box center [603, 168] width 11 height 11
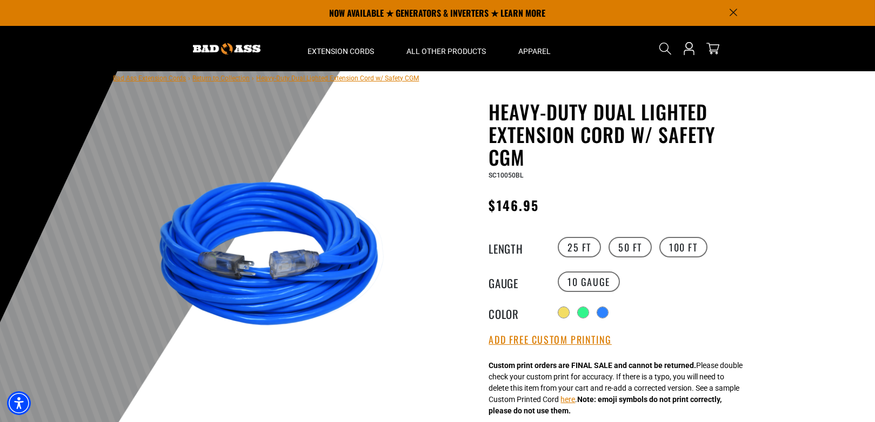
scroll to position [0, 0]
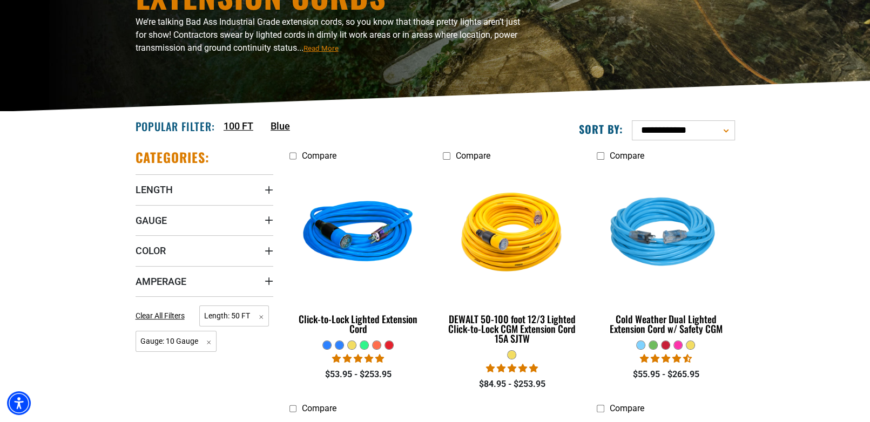
scroll to position [270, 0]
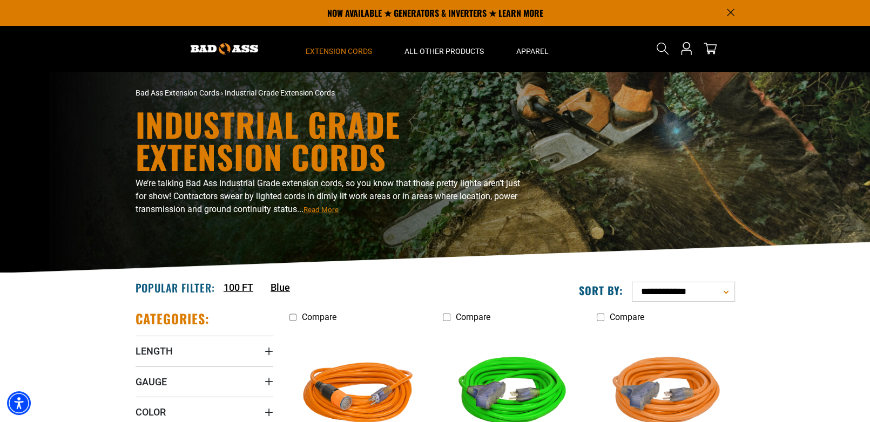
scroll to position [1, 0]
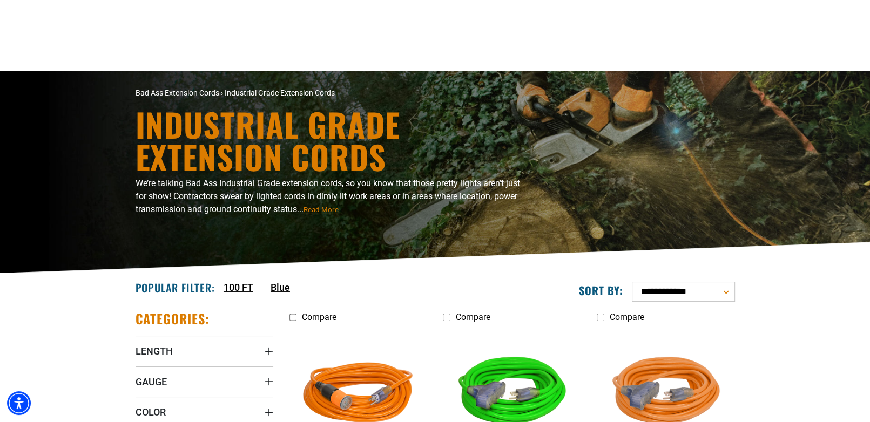
scroll to position [270, 0]
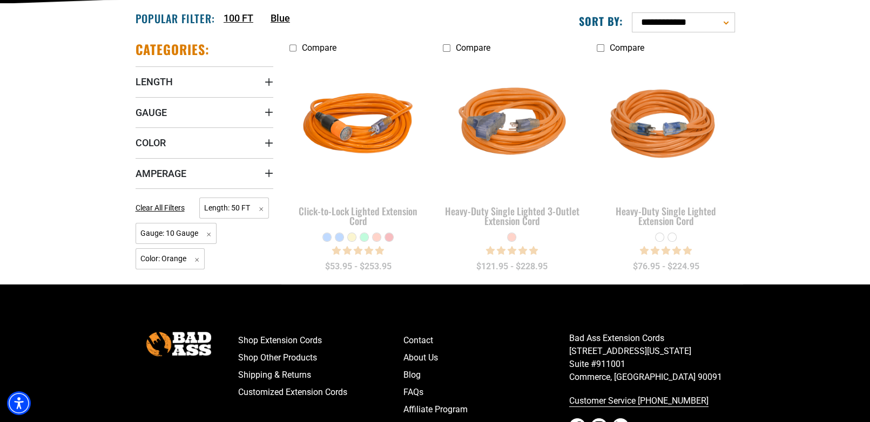
scroll to position [324, 0]
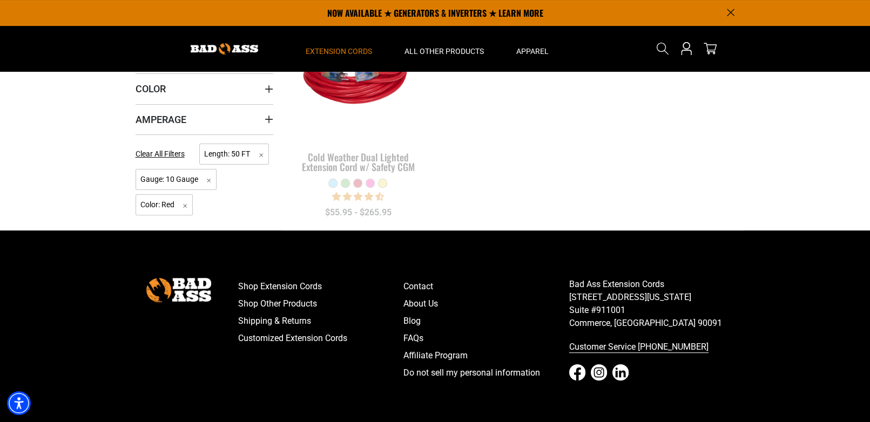
scroll to position [216, 0]
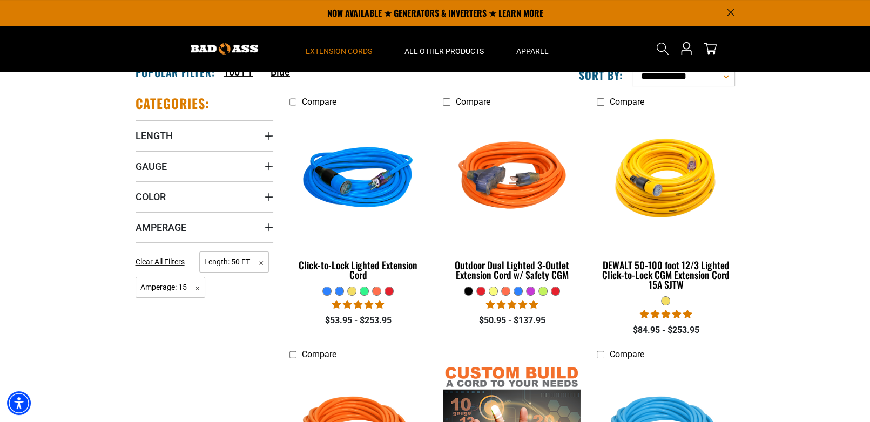
scroll to position [162, 0]
